Goal: Navigation & Orientation: Go to known website

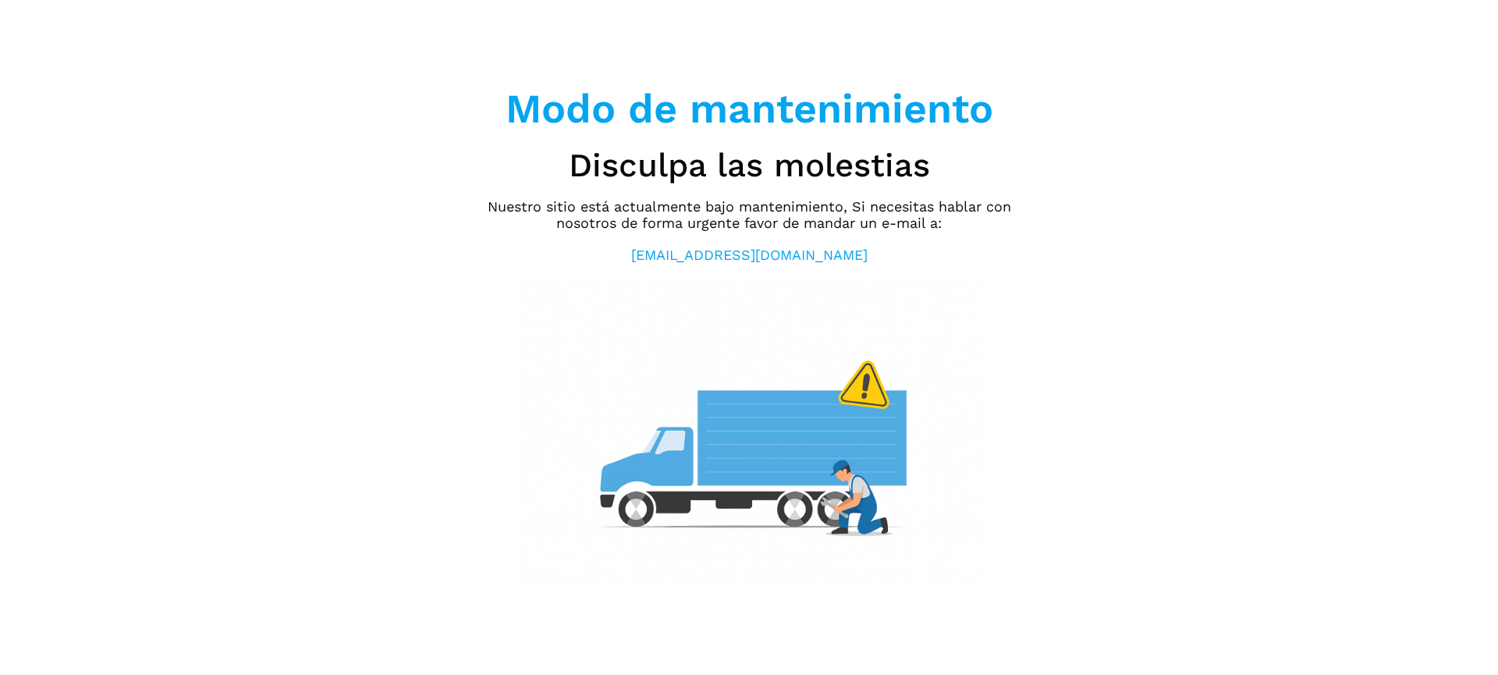
click at [518, 278] on img at bounding box center [749, 434] width 468 height 312
click at [1105, 386] on div "Modo de mantenimiento Disculpa las molestias Nuestro sitio está actualmente baj…" at bounding box center [749, 337] width 1498 height 675
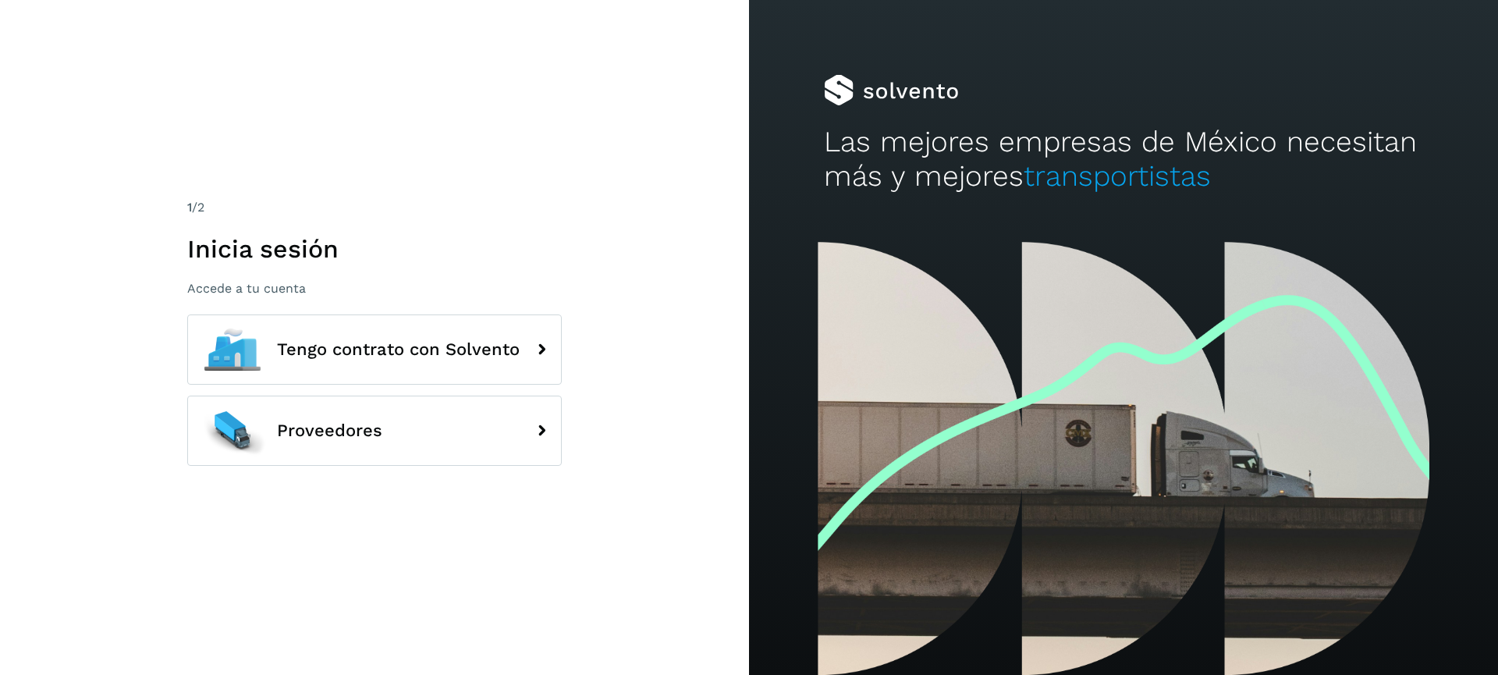
click at [896, 200] on div "Las mejores empresas de México necesitan más y mejores transportistas" at bounding box center [1123, 121] width 749 height 242
click at [807, 154] on div "Las mejores empresas de México necesitan más y mejores transportistas" at bounding box center [1123, 121] width 749 height 242
click at [568, 399] on div "1 /2 Inicia sesión Accede a tu cuenta Tengo contrato con Solvento Proveedores" at bounding box center [374, 337] width 749 height 675
click at [562, 385] on div "1 /2 Inicia sesión Accede a tu cuenta Tengo contrato con Solvento Proveedores" at bounding box center [374, 337] width 749 height 675
drag, startPoint x: 1031, startPoint y: 133, endPoint x: 839, endPoint y: 69, distance: 201.6
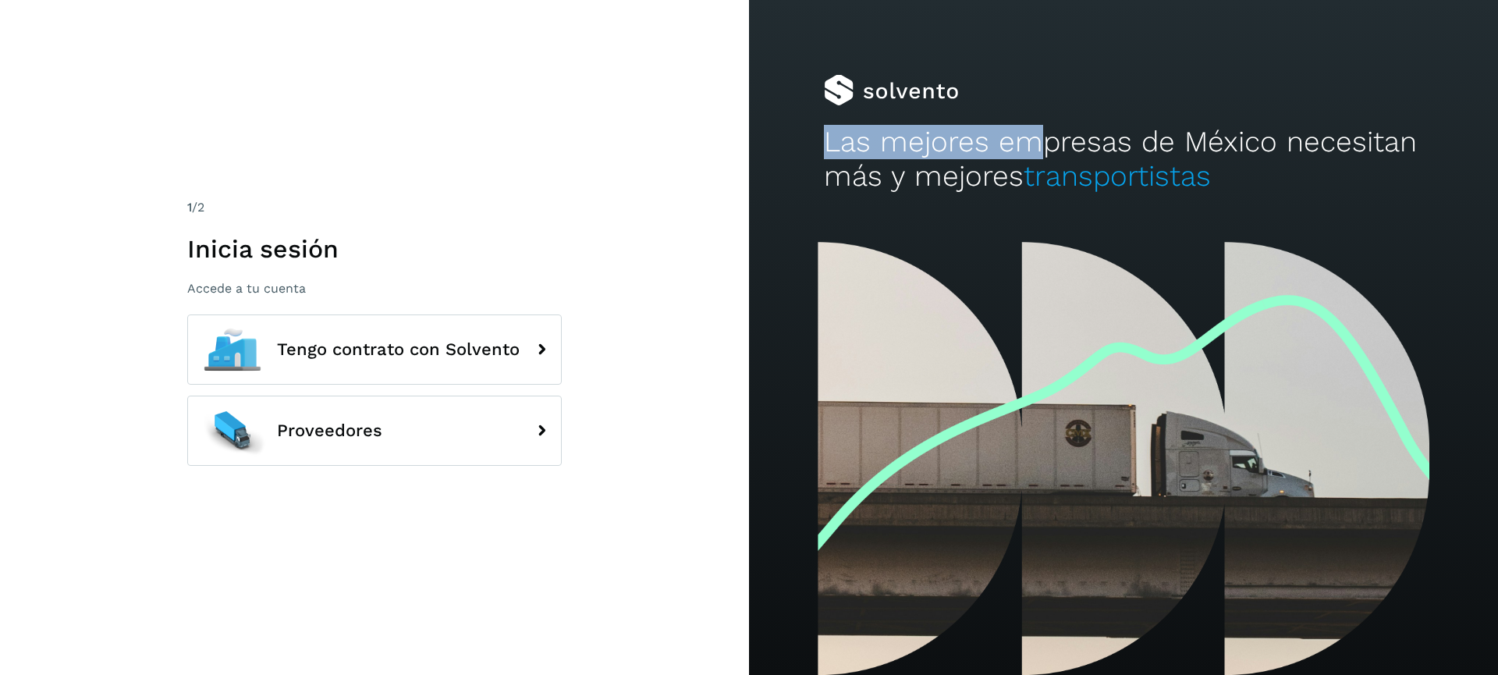
click at [839, 69] on div "Las mejores empresas de México necesitan más y mejores transportistas" at bounding box center [1123, 121] width 749 height 242
click at [870, 89] on div at bounding box center [1123, 90] width 599 height 31
click at [879, 140] on h2 "Las mejores empresas de México necesitan más y mejores transportistas" at bounding box center [1123, 159] width 599 height 69
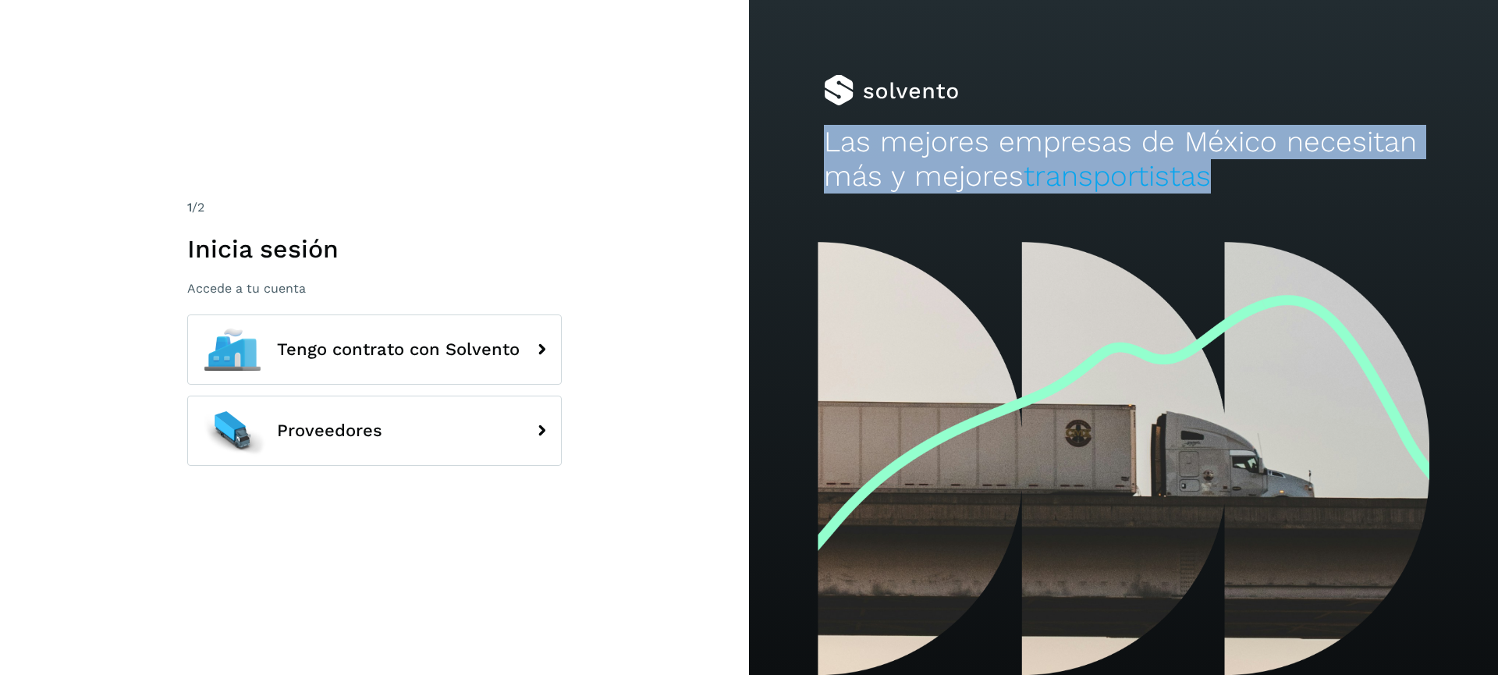
click at [879, 140] on h2 "Las mejores empresas de México necesitan más y mejores transportistas" at bounding box center [1123, 159] width 599 height 69
